Goal: Information Seeking & Learning: Learn about a topic

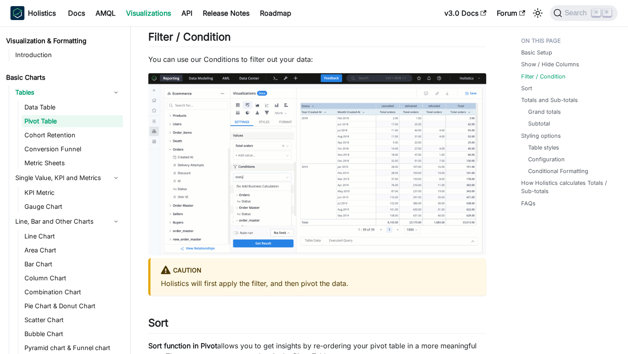
click at [104, 20] on div "Holistics Docs AMQL Visualizations API Release Notes Roadmap" at bounding box center [224, 12] width 429 height 19
click at [104, 16] on link "AMQL" at bounding box center [105, 13] width 31 height 14
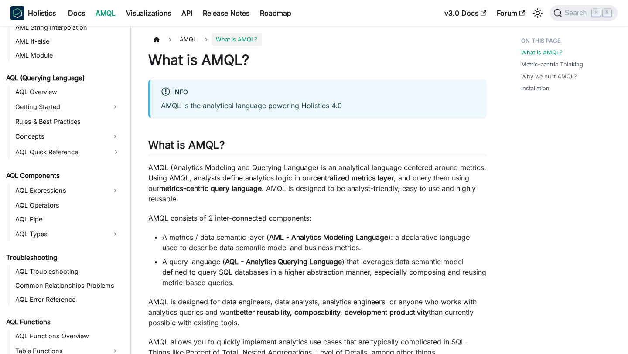
scroll to position [376, 0]
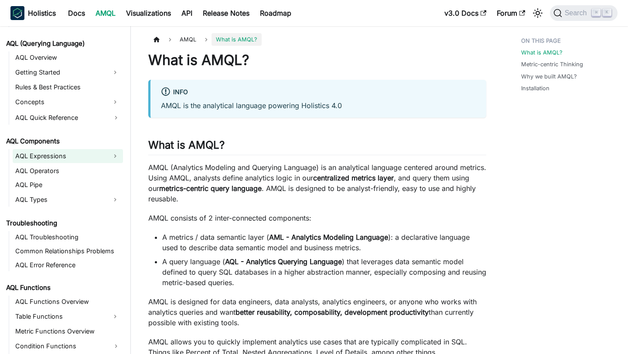
click at [62, 158] on link "AQL Expressions" at bounding box center [60, 156] width 95 height 14
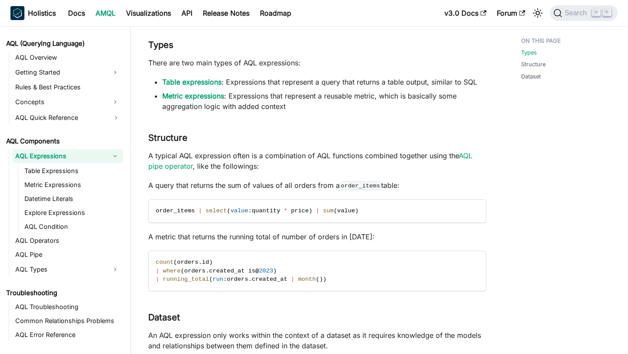
scroll to position [85, 0]
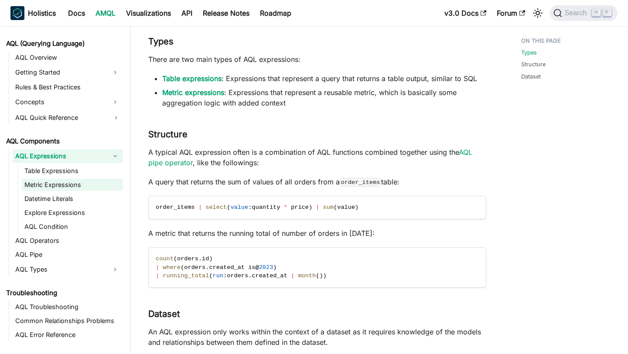
click at [74, 189] on link "Metric Expressions" at bounding box center [72, 185] width 101 height 12
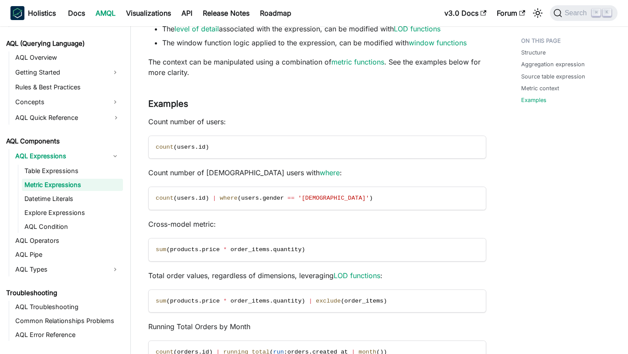
scroll to position [1034, 0]
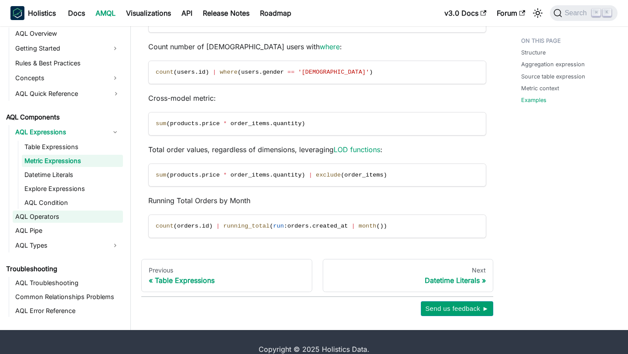
click at [39, 216] on link "AQL Operators" at bounding box center [68, 217] width 110 height 12
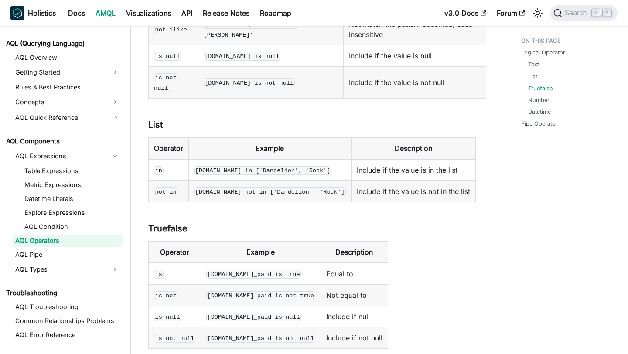
scroll to position [490, 0]
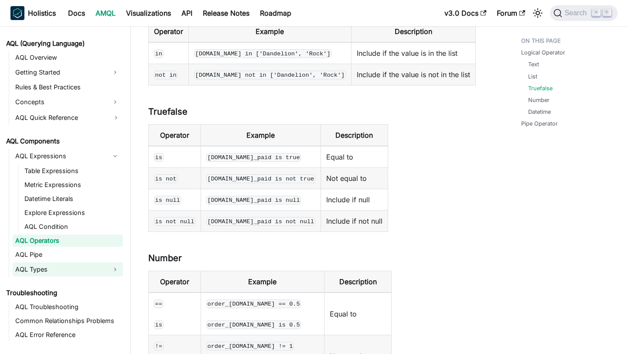
click at [86, 266] on link "AQL Types" at bounding box center [60, 269] width 95 height 14
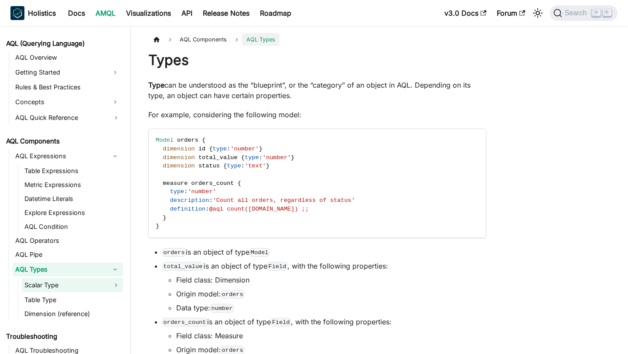
click at [86, 282] on link "Scalar Type" at bounding box center [72, 285] width 101 height 14
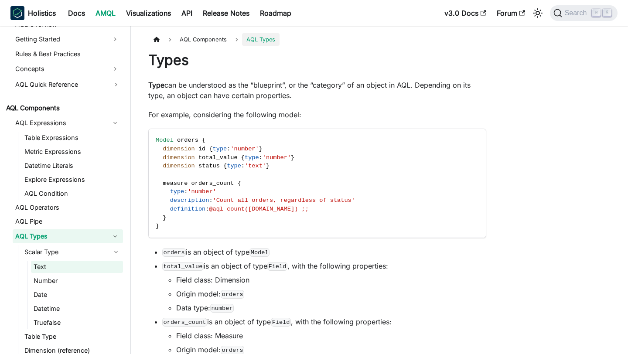
scroll to position [412, 0]
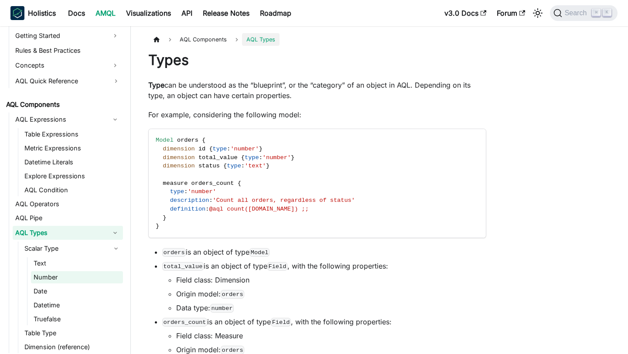
click at [79, 277] on link "Number" at bounding box center [77, 277] width 92 height 12
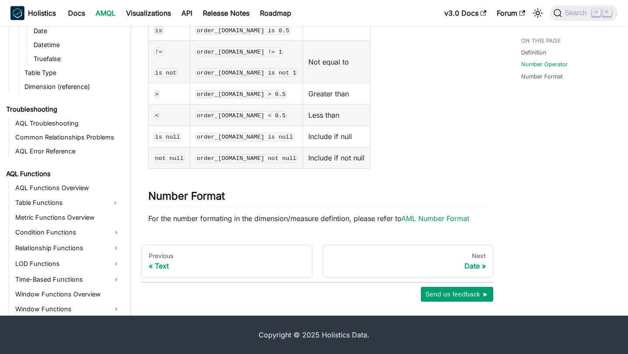
scroll to position [667, 0]
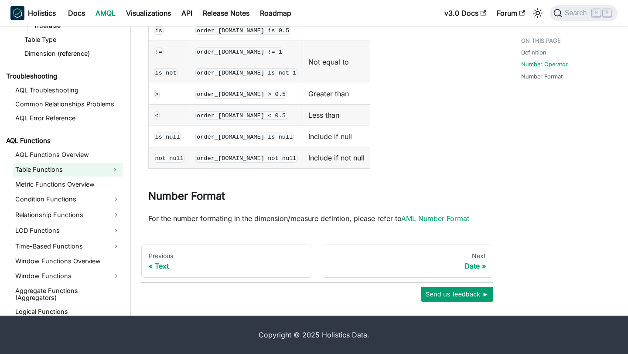
click at [70, 168] on link "Table Functions" at bounding box center [60, 170] width 95 height 14
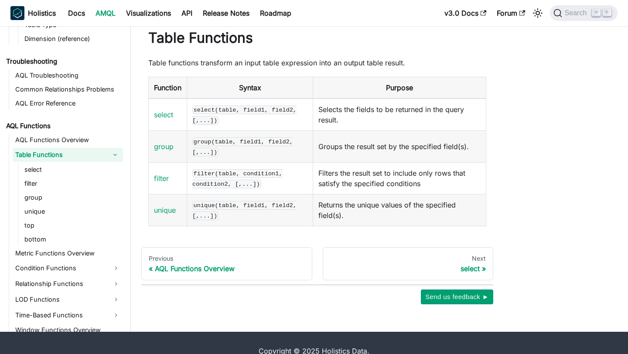
scroll to position [24, 0]
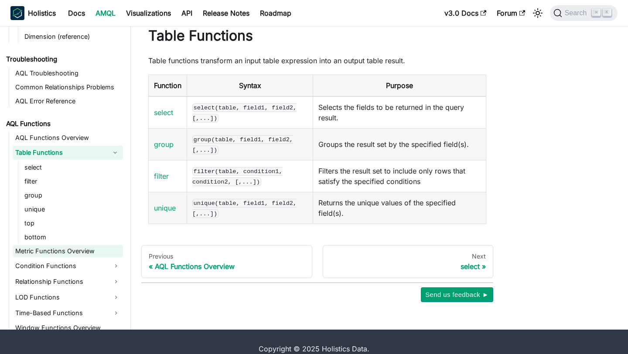
click at [74, 255] on link "Metric Functions Overview" at bounding box center [68, 251] width 110 height 12
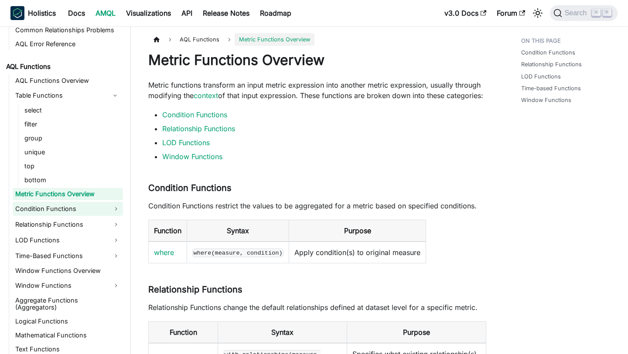
scroll to position [766, 0]
